Goal: Navigation & Orientation: Find specific page/section

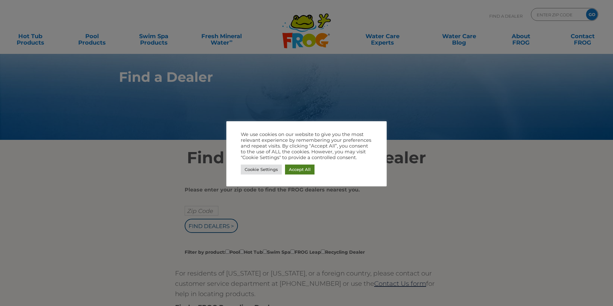
click at [289, 170] on link "Accept All" at bounding box center [300, 170] width 30 height 10
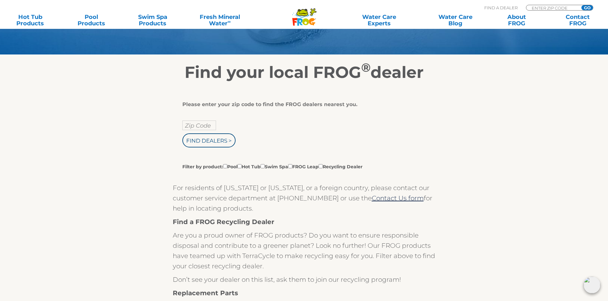
scroll to position [96, 0]
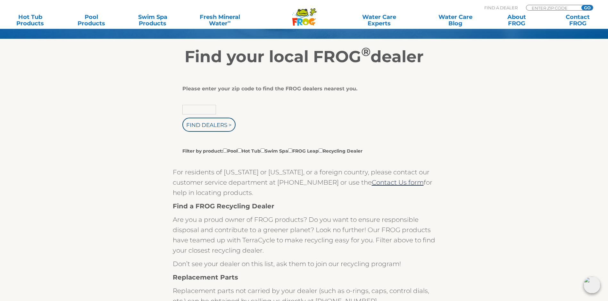
click at [203, 113] on input "text" at bounding box center [200, 110] width 34 height 10
type input "70548"
click at [203, 131] on input "Find Dealers >" at bounding box center [209, 125] width 53 height 14
